Goal: Task Accomplishment & Management: Manage account settings

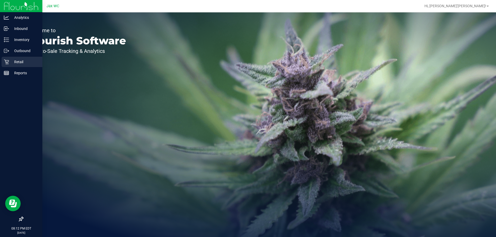
click at [15, 60] on p "Retail" at bounding box center [24, 62] width 31 height 6
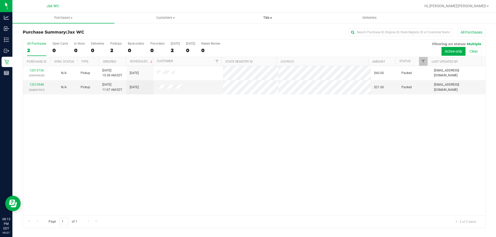
drag, startPoint x: 270, startPoint y: 18, endPoint x: 263, endPoint y: 25, distance: 9.9
click at [270, 18] on span at bounding box center [271, 18] width 2 height 1
click at [246, 33] on span "Manage tills" at bounding box center [233, 31] width 35 height 4
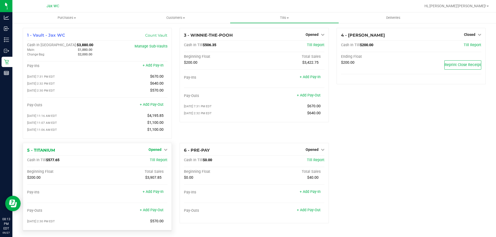
click at [161, 152] on link "Opened" at bounding box center [157, 150] width 19 height 4
click at [158, 162] on link "Close Till" at bounding box center [156, 160] width 14 height 4
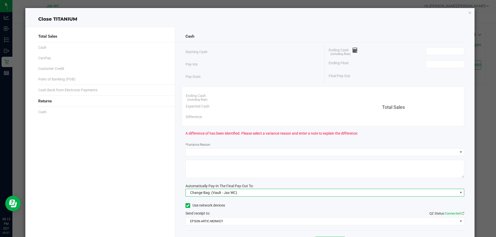
click at [261, 192] on span "Change Bag (Vault - Jax WC)" at bounding box center [322, 192] width 272 height 7
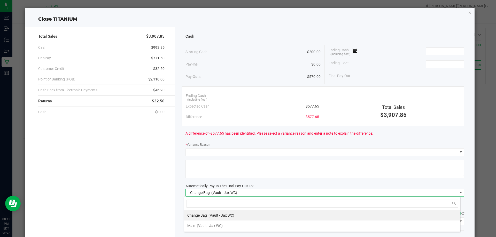
scroll to position [8, 276]
click at [240, 225] on li "Main (Vault - Jax WC)" at bounding box center [322, 226] width 276 height 10
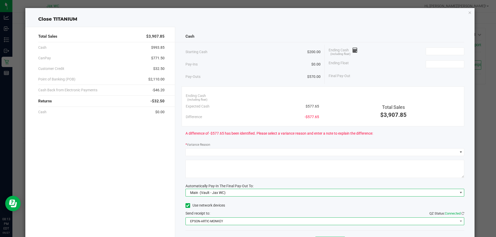
click at [239, 222] on span "EPSON-ARTIC-MONKEY" at bounding box center [322, 221] width 272 height 7
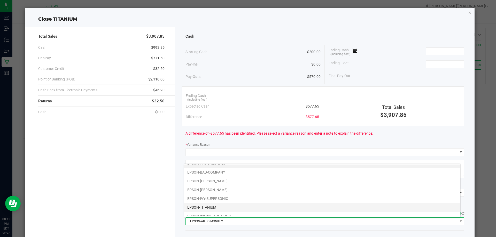
scroll to position [10, 0]
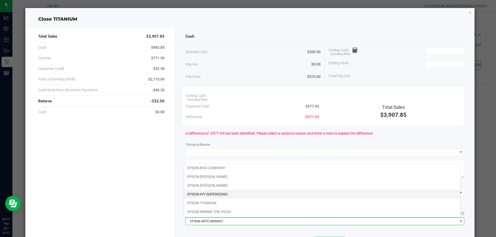
click at [230, 194] on li "EPSON-IVY-SUPERSONIC" at bounding box center [322, 194] width 276 height 9
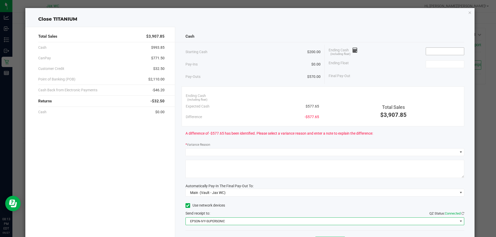
click at [428, 51] on input at bounding box center [445, 51] width 38 height 7
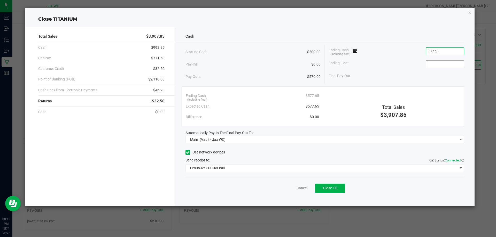
type input "$577.65"
click at [455, 66] on input at bounding box center [445, 64] width 38 height 7
type input "$200.00"
click at [415, 61] on div "Ending Float $200.00" at bounding box center [396, 64] width 136 height 13
click at [276, 54] on div "Starting Cash $200.00" at bounding box center [252, 52] width 135 height 14
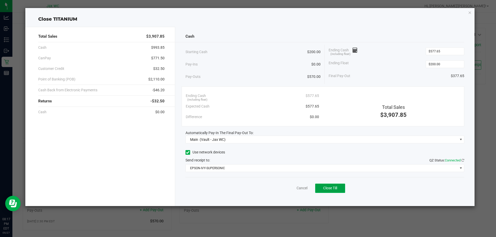
click at [331, 189] on span "Close Till" at bounding box center [330, 188] width 14 height 4
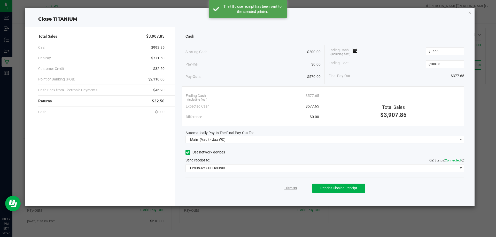
click at [294, 187] on link "Dismiss" at bounding box center [290, 188] width 12 height 5
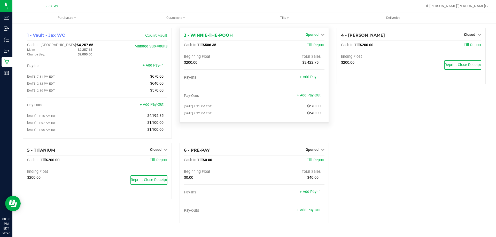
click at [317, 34] on span "Opened" at bounding box center [311, 35] width 13 height 4
click at [313, 46] on link "Close Till" at bounding box center [312, 45] width 14 height 4
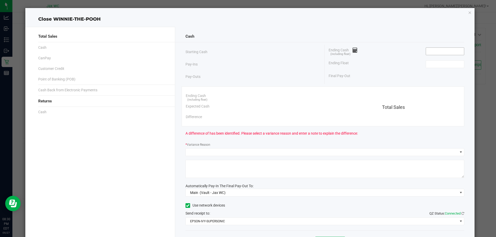
click at [431, 49] on input at bounding box center [445, 51] width 38 height 7
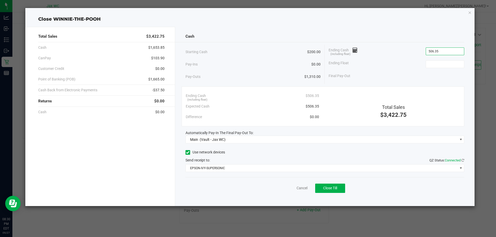
type input "$506.35"
click at [438, 68] on div "Ending Float" at bounding box center [396, 64] width 136 height 13
click at [438, 65] on input at bounding box center [445, 64] width 38 height 7
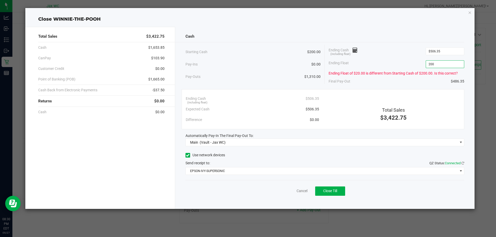
type input "$200.00"
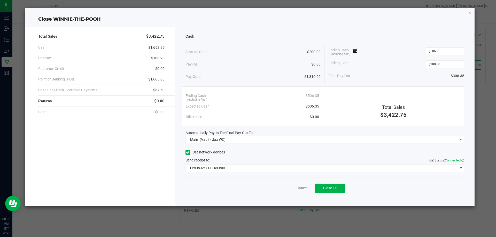
click at [396, 62] on div "Ending Float $200.00" at bounding box center [396, 64] width 136 height 13
click at [357, 50] on icon at bounding box center [354, 51] width 5 height 4
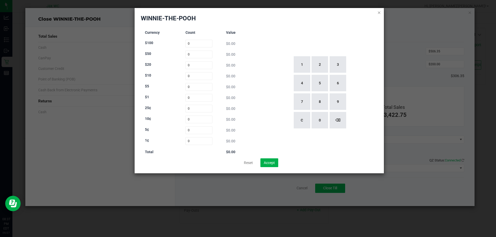
click at [380, 13] on icon at bounding box center [379, 12] width 4 height 6
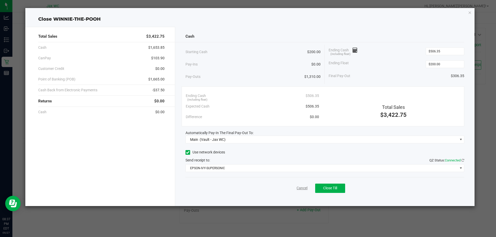
click at [302, 188] on link "Cancel" at bounding box center [301, 188] width 11 height 5
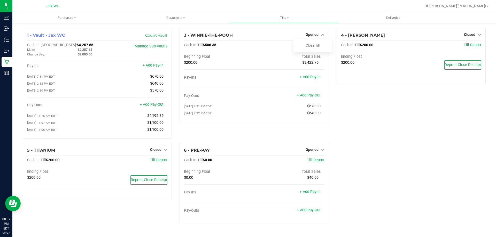
click at [352, 129] on div "4 - YOUSSOU-NDOUR Closed Open Till Cash In Till $200.00 Till Report Ending Floa…" at bounding box center [410, 85] width 157 height 115
click at [317, 46] on link "Close Till" at bounding box center [312, 45] width 14 height 4
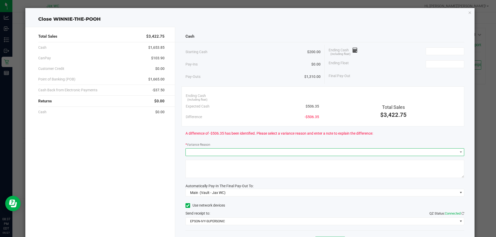
click at [370, 154] on span at bounding box center [322, 152] width 272 height 7
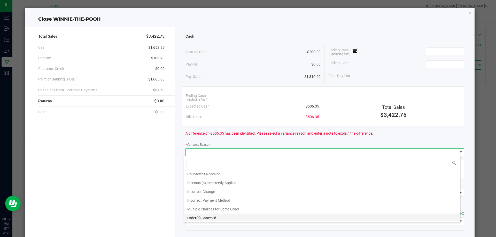
scroll to position [0, 0]
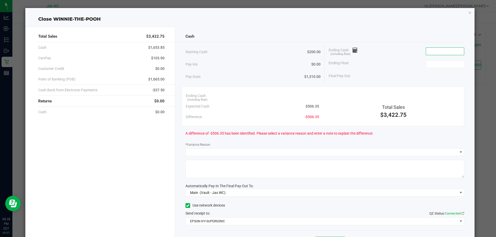
click at [447, 50] on input at bounding box center [445, 51] width 38 height 7
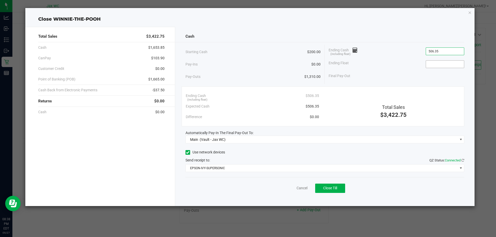
type input "$506.35"
click at [441, 61] on input at bounding box center [445, 64] width 38 height 7
type input "$200.00"
click at [389, 56] on div "Ending Cash (including float) $506.35" at bounding box center [396, 51] width 136 height 13
click at [329, 185] on button "Close Till" at bounding box center [330, 188] width 30 height 9
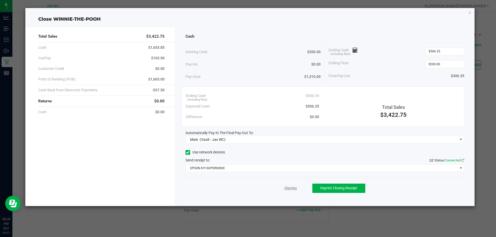
click at [290, 189] on link "Dismiss" at bounding box center [290, 188] width 12 height 5
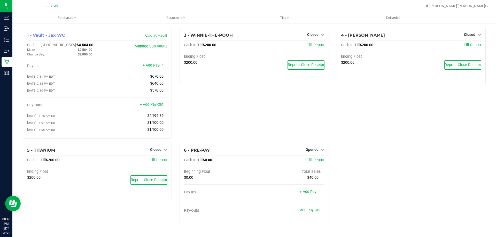
click at [298, 127] on div "3 - WINNIE-THE-POOH Closed Open Till Cash In Till $200.00 Till Report Ending Fl…" at bounding box center [254, 85] width 157 height 115
click at [316, 153] on div "Opened" at bounding box center [314, 150] width 19 height 6
click at [318, 151] on span "Opened" at bounding box center [311, 150] width 13 height 4
click at [312, 161] on link "Close Till" at bounding box center [312, 160] width 14 height 4
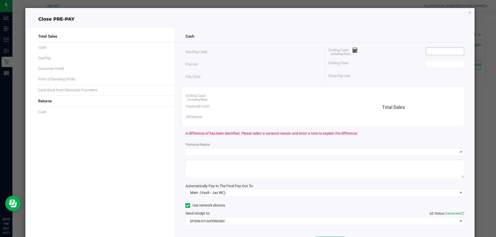
click at [454, 52] on input at bounding box center [445, 51] width 38 height 7
type input "$0.00"
click at [449, 63] on input at bounding box center [445, 64] width 38 height 7
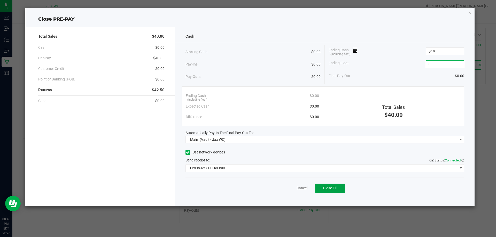
type input "$0.00"
click at [333, 189] on span "Close Till" at bounding box center [330, 188] width 14 height 4
click at [288, 189] on link "Dismiss" at bounding box center [290, 188] width 12 height 5
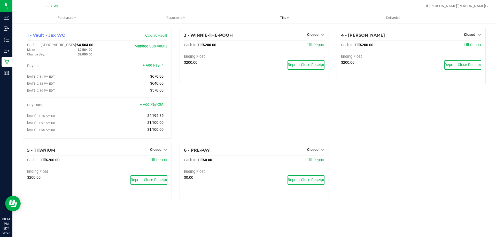
drag, startPoint x: 284, startPoint y: 14, endPoint x: 282, endPoint y: 28, distance: 13.5
click at [284, 14] on uib-tab-heading "Tills Manage tills Reconcile e-payments" at bounding box center [284, 18] width 108 height 10
click at [269, 38] on span "Reconcile e-payments" at bounding box center [255, 37] width 51 height 4
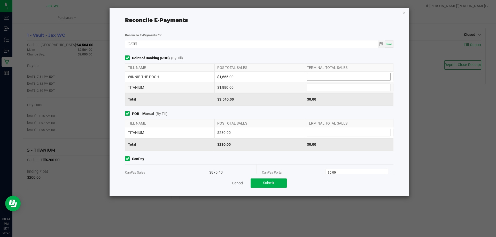
click at [376, 75] on input at bounding box center [348, 76] width 83 height 7
type input "$1,665.00"
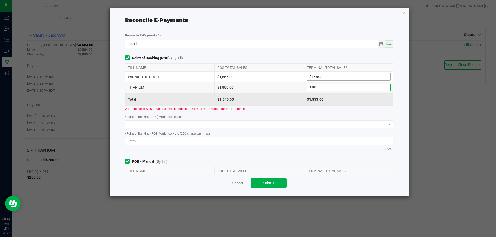
type input "$1,880.00"
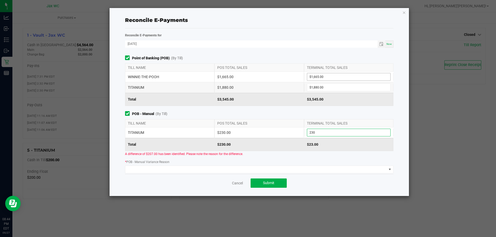
type input "$230.00"
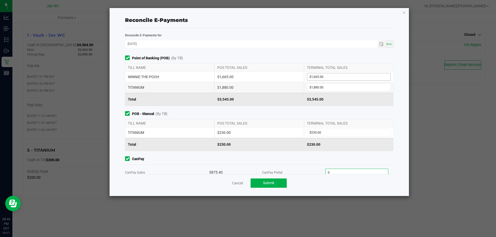
scroll to position [2, 0]
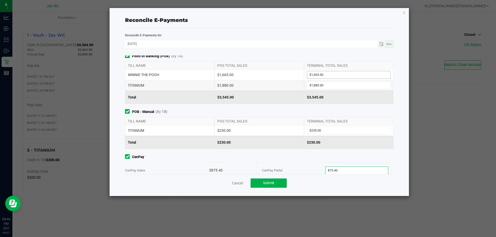
type input "$875.40"
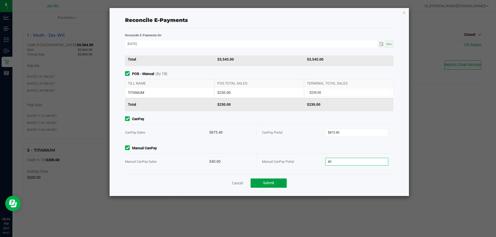
type input "$40.00"
click at [274, 186] on button "Submit" at bounding box center [268, 183] width 36 height 9
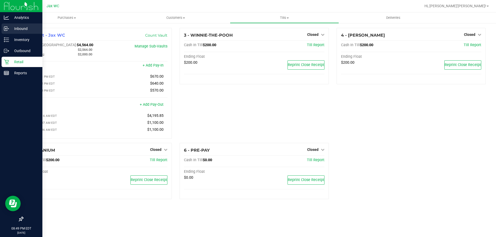
click at [6, 29] on icon at bounding box center [5, 29] width 1 height 1
click at [6, 39] on icon at bounding box center [6, 39] width 5 height 5
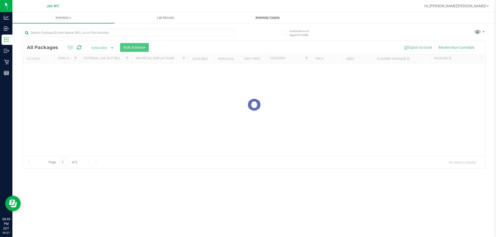
click at [268, 17] on span "Inventory Counts" at bounding box center [267, 17] width 38 height 5
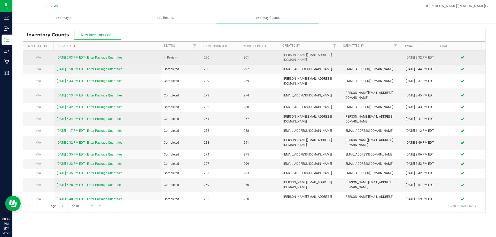
click at [116, 56] on link "[DATE] 5:03 PM EDT - Enter Package Quantities" at bounding box center [89, 58] width 65 height 4
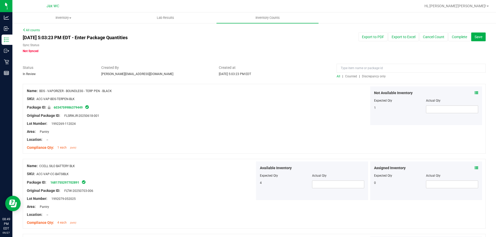
click at [370, 76] on span "Discrepancy only" at bounding box center [374, 77] width 24 height 4
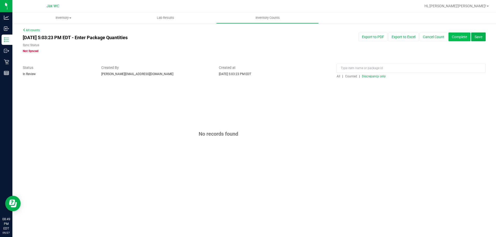
click at [458, 35] on button "Complete" at bounding box center [459, 37] width 22 height 9
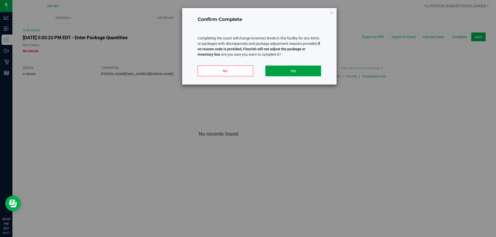
click at [309, 70] on button "Yes" at bounding box center [292, 71] width 55 height 11
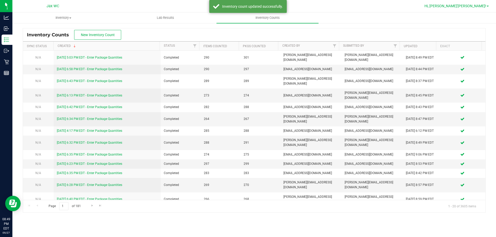
click at [471, 7] on span "Hi, [PERSON_NAME]'[PERSON_NAME]!" at bounding box center [455, 6] width 62 height 4
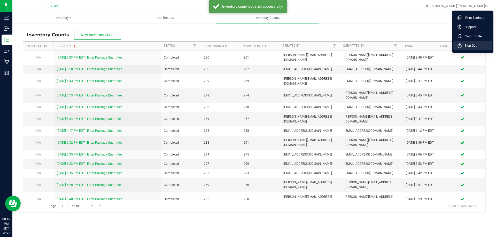
click at [462, 46] on span "Sign Out" at bounding box center [468, 45] width 15 height 5
